Goal: Task Accomplishment & Management: Manage account settings

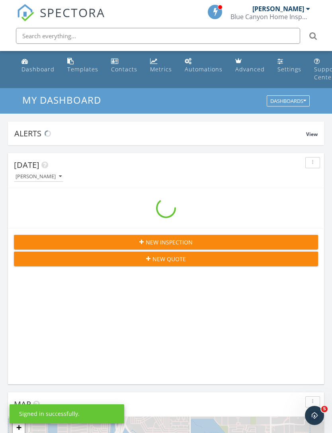
scroll to position [1363, 333]
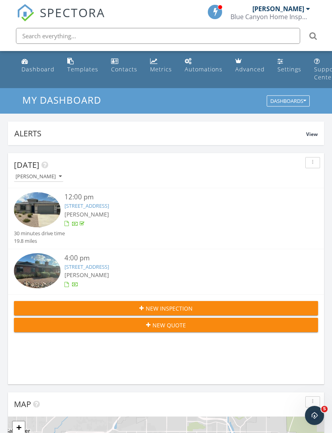
click at [109, 265] on link "949 W Hackamore St, Mesa, AZ 85201" at bounding box center [87, 266] width 45 height 7
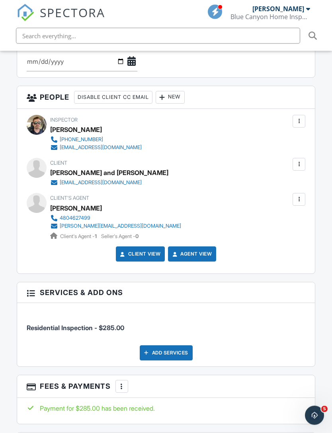
scroll to position [863, 0]
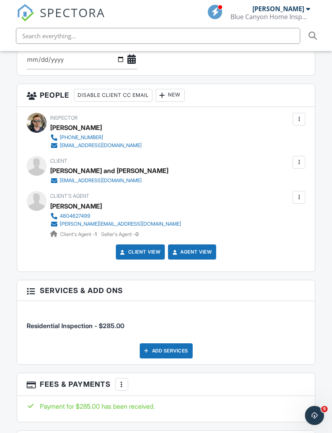
click at [178, 343] on div "Add Services" at bounding box center [166, 350] width 53 height 15
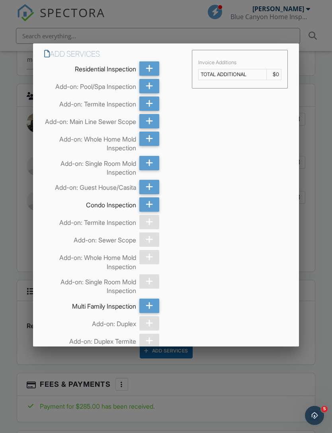
click at [148, 124] on icon at bounding box center [150, 121] width 8 height 14
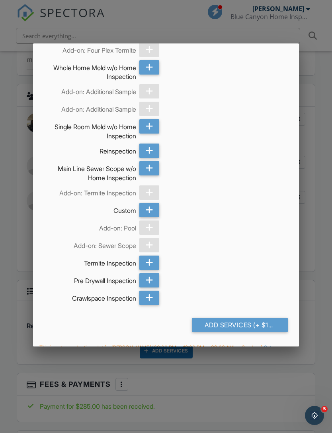
scroll to position [366, 0]
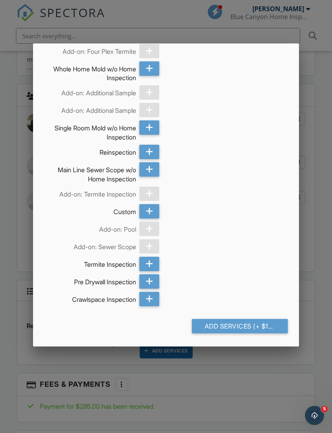
click at [255, 331] on div "Add Services (+ $150.0)" at bounding box center [240, 326] width 96 height 14
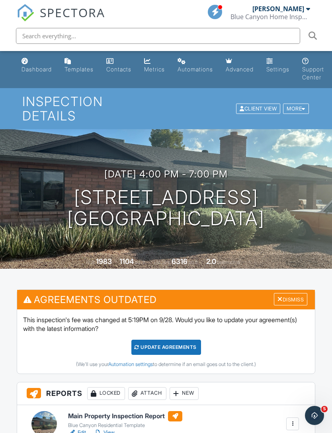
click at [174, 339] on div "Update Agreements" at bounding box center [166, 346] width 70 height 15
